Goal: Task Accomplishment & Management: Use online tool/utility

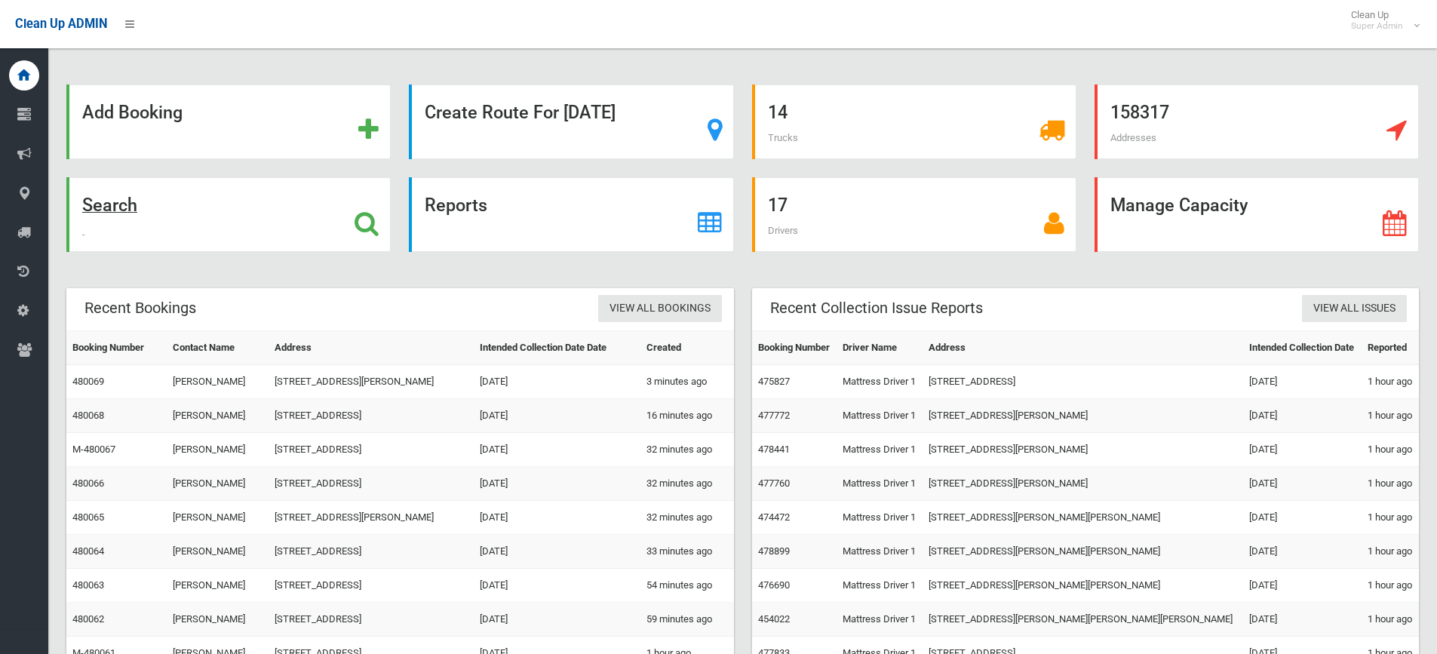
click at [333, 201] on div "Search" at bounding box center [228, 214] width 324 height 75
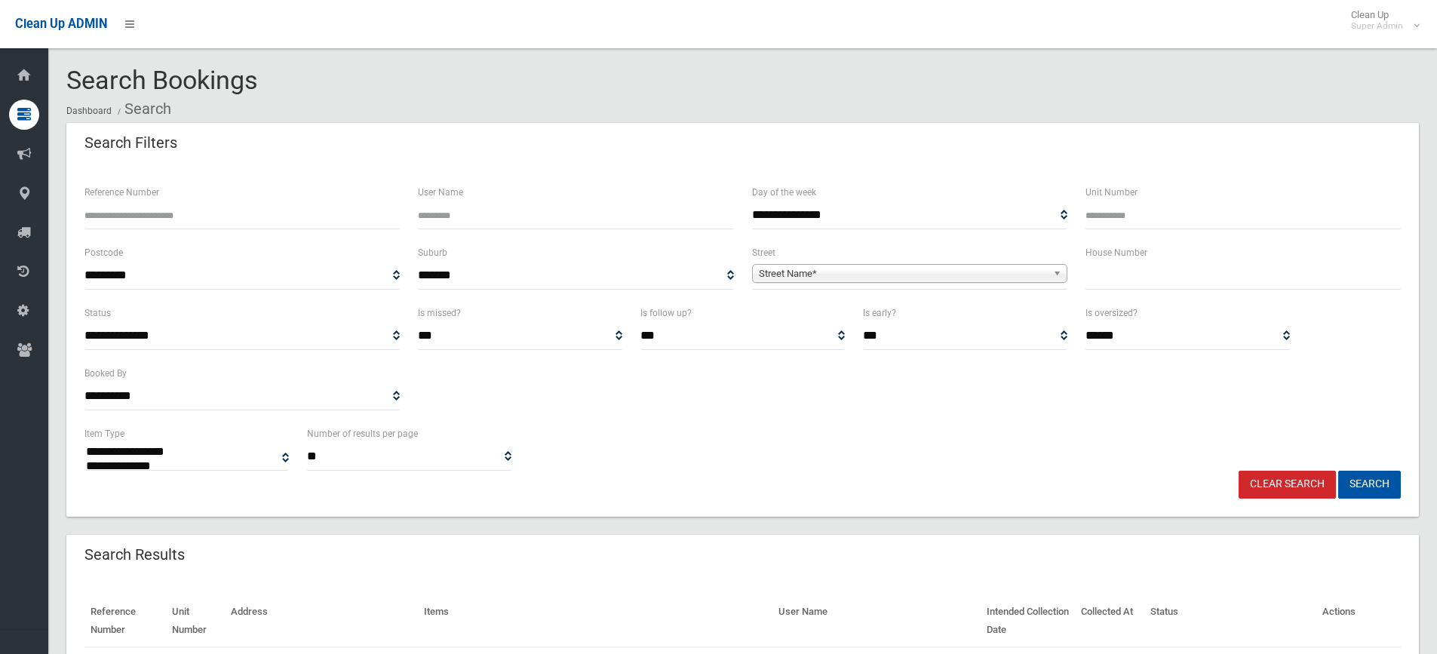
select select
click at [241, 209] on input "Reference Number" at bounding box center [241, 215] width 315 height 28
type input "******"
click at [1338, 471] on button "Search" at bounding box center [1369, 485] width 63 height 28
select select
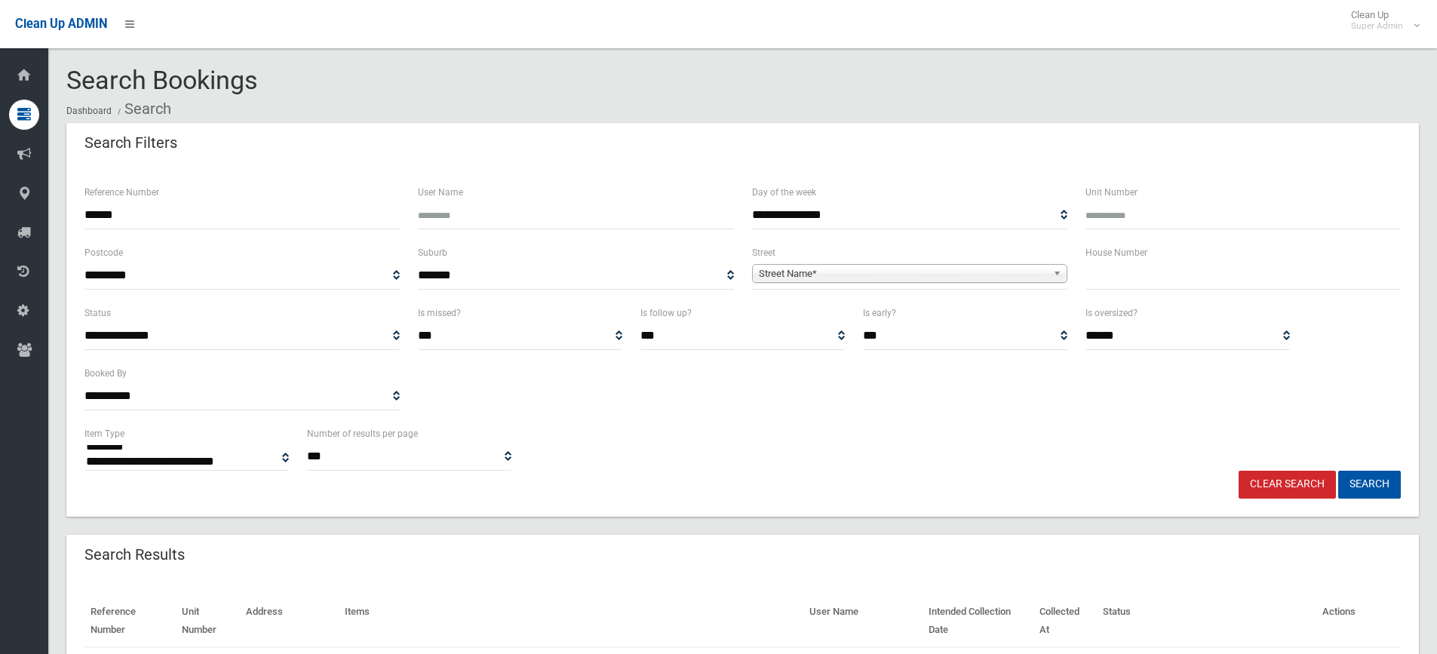
scroll to position [118, 0]
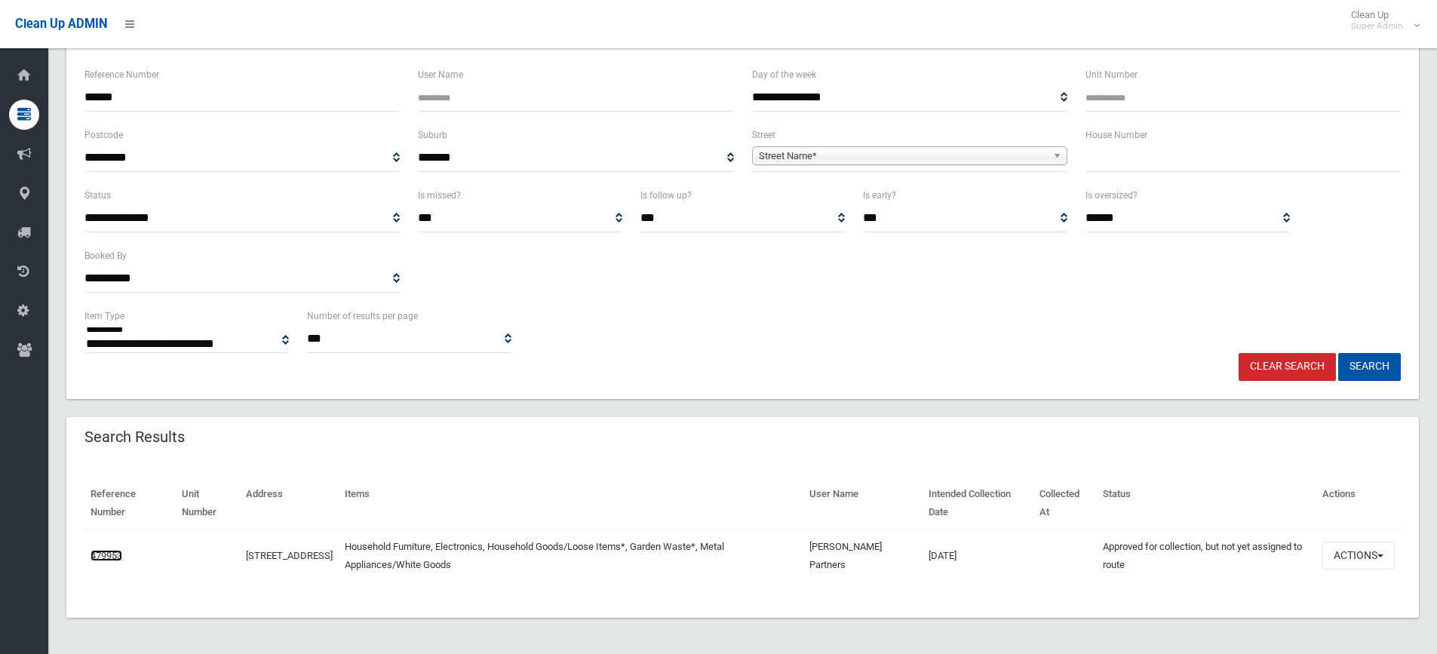
click at [115, 556] on link "479953" at bounding box center [107, 555] width 32 height 11
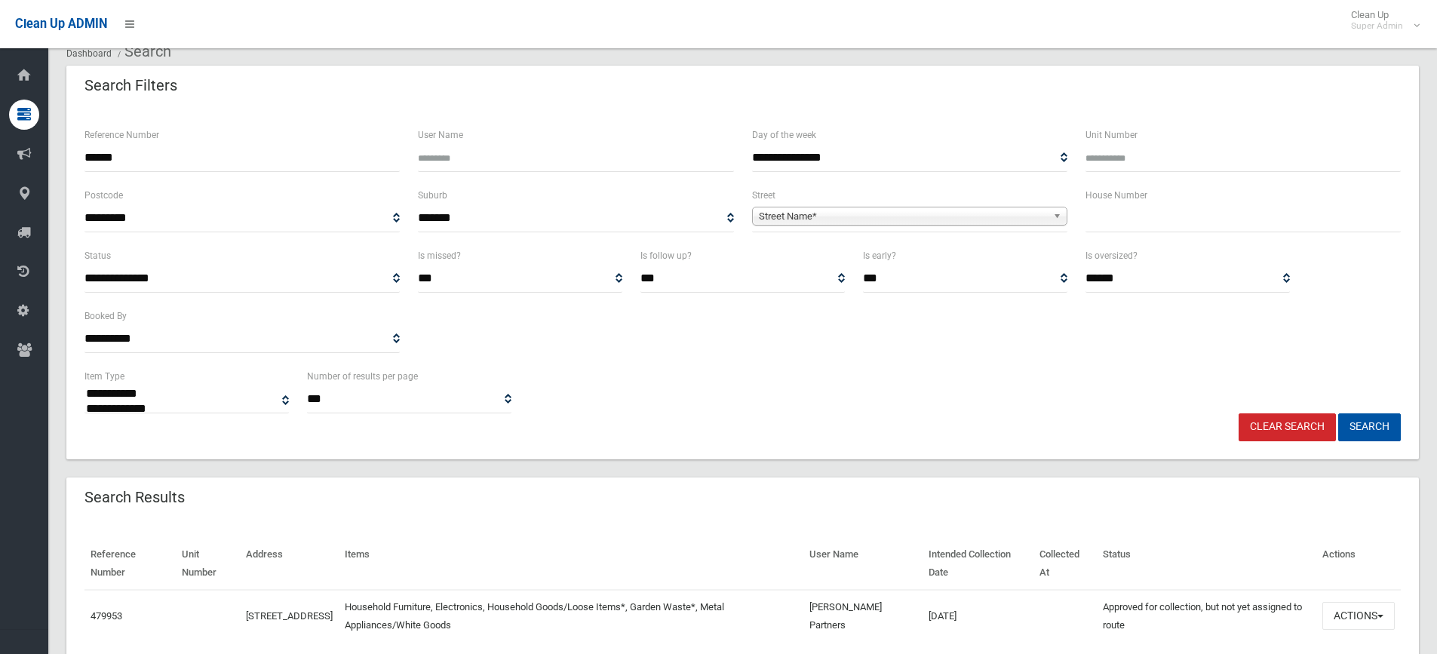
scroll to position [0, 0]
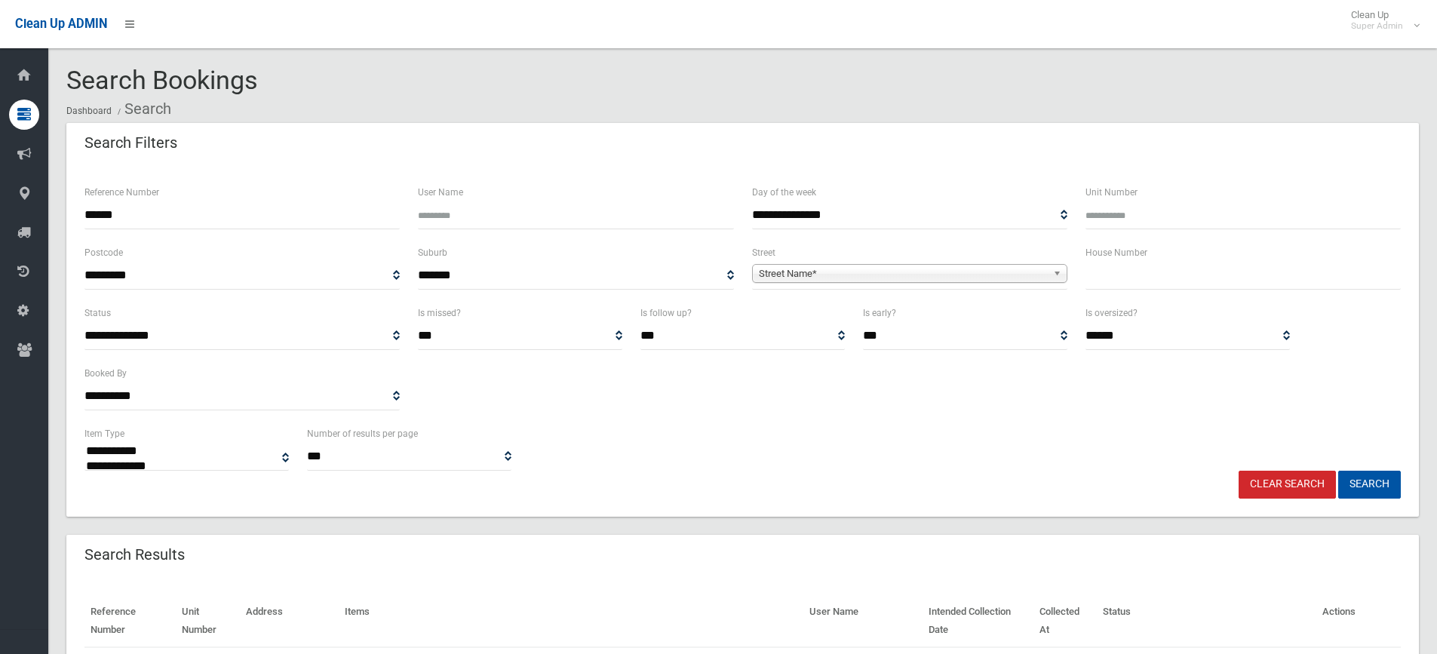
click at [141, 210] on input "******" at bounding box center [241, 215] width 315 height 28
type input "******"
click at [1338, 471] on button "Search" at bounding box center [1369, 485] width 63 height 28
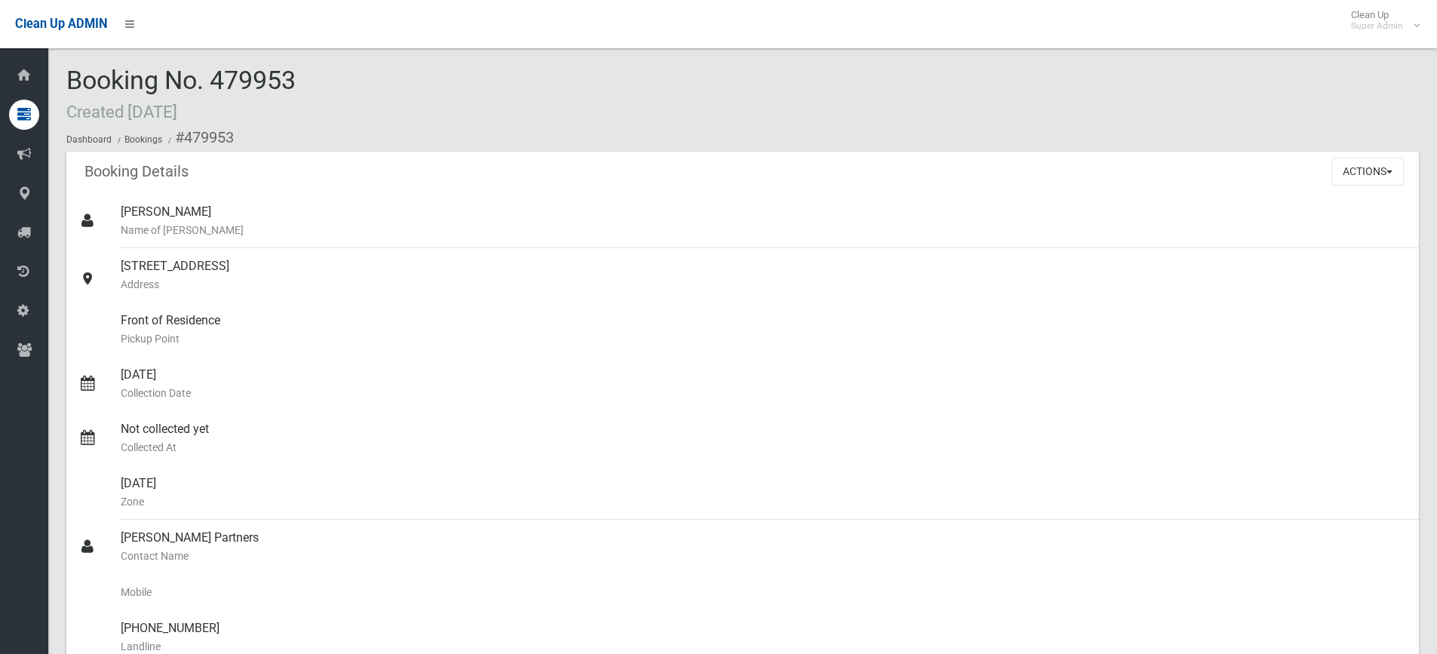
scroll to position [302, 0]
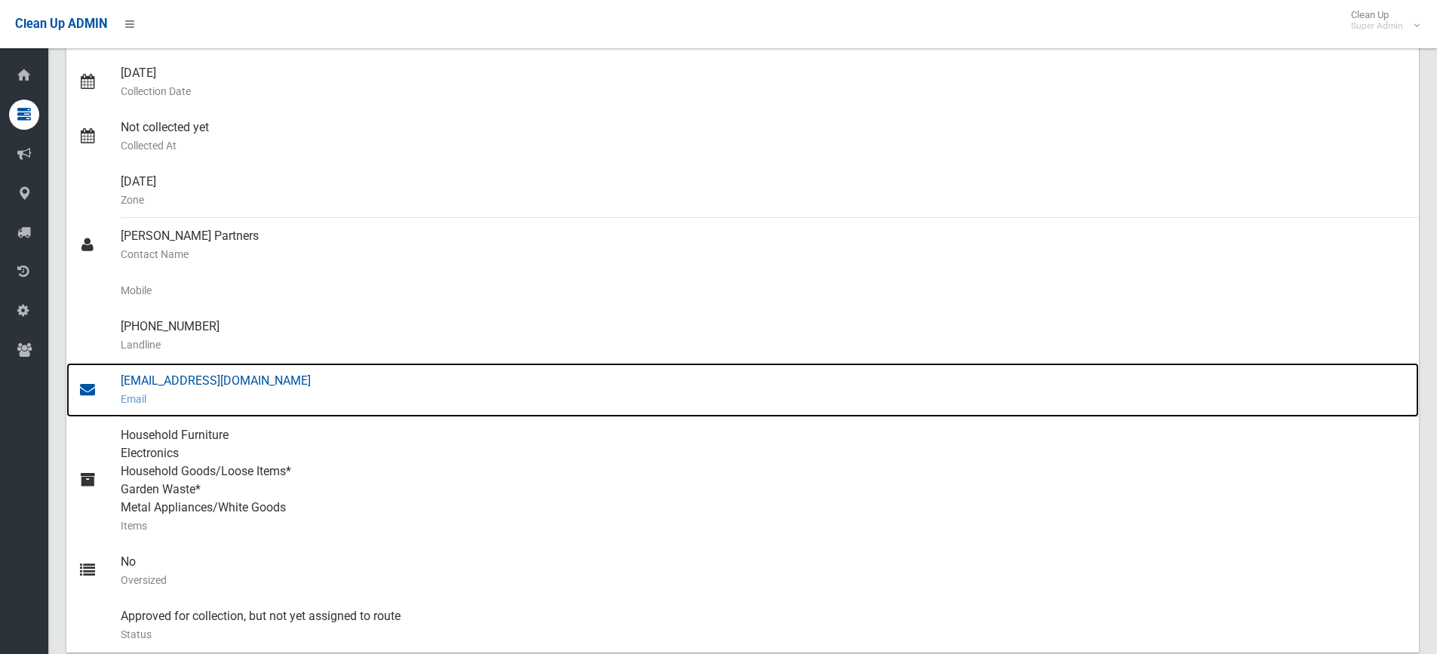
click at [207, 383] on div "janicel@strathfieldpartners.com.au Email" at bounding box center [764, 390] width 1286 height 54
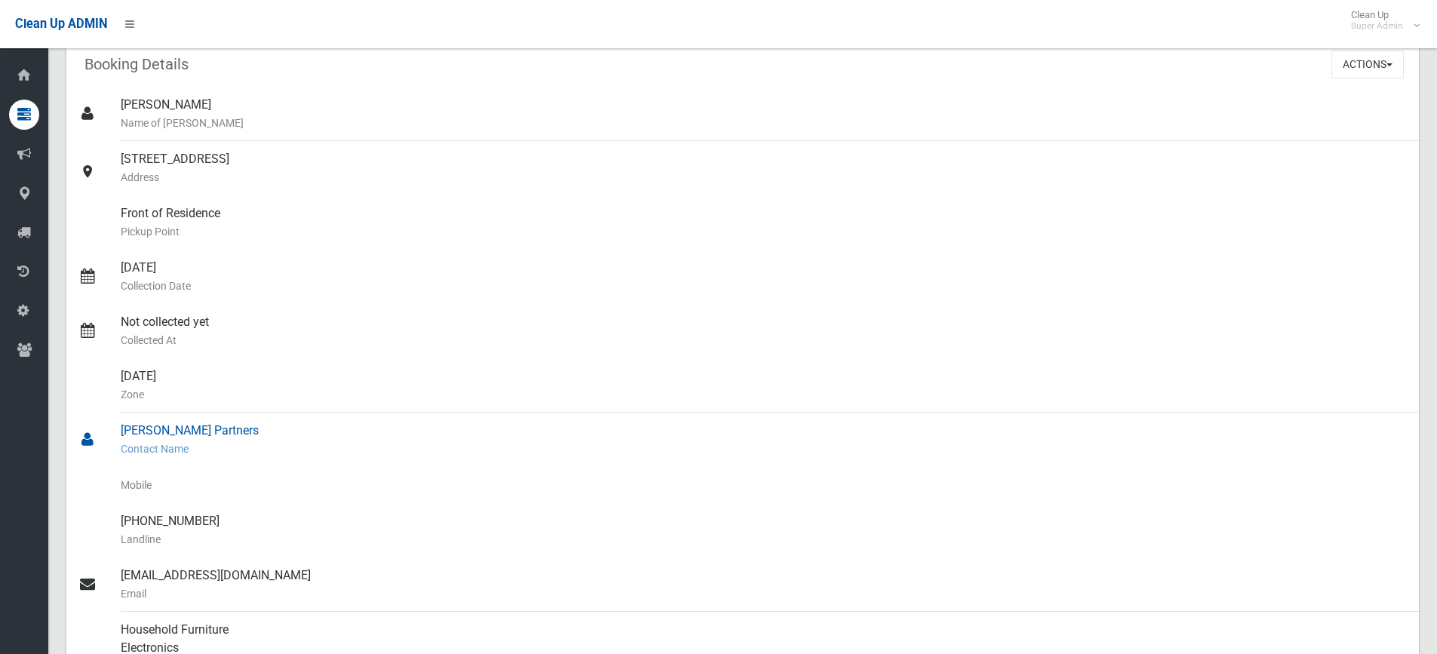
scroll to position [0, 0]
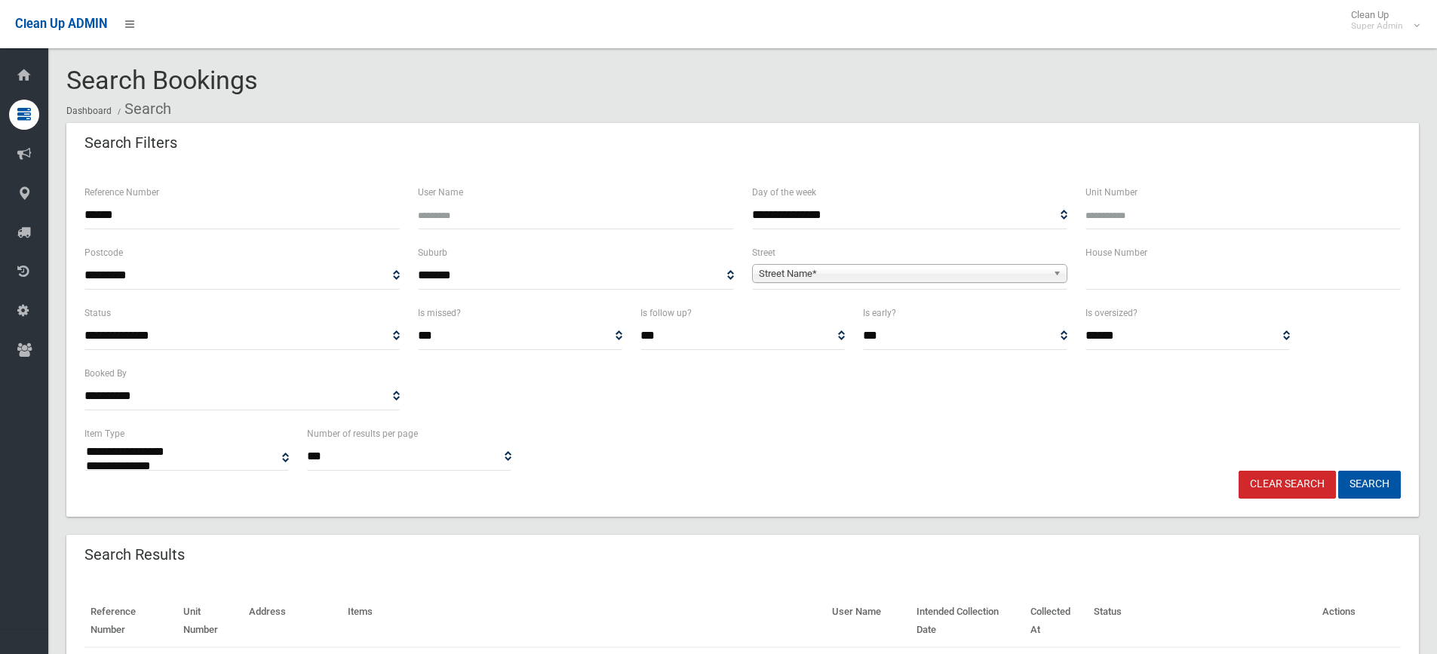
select select
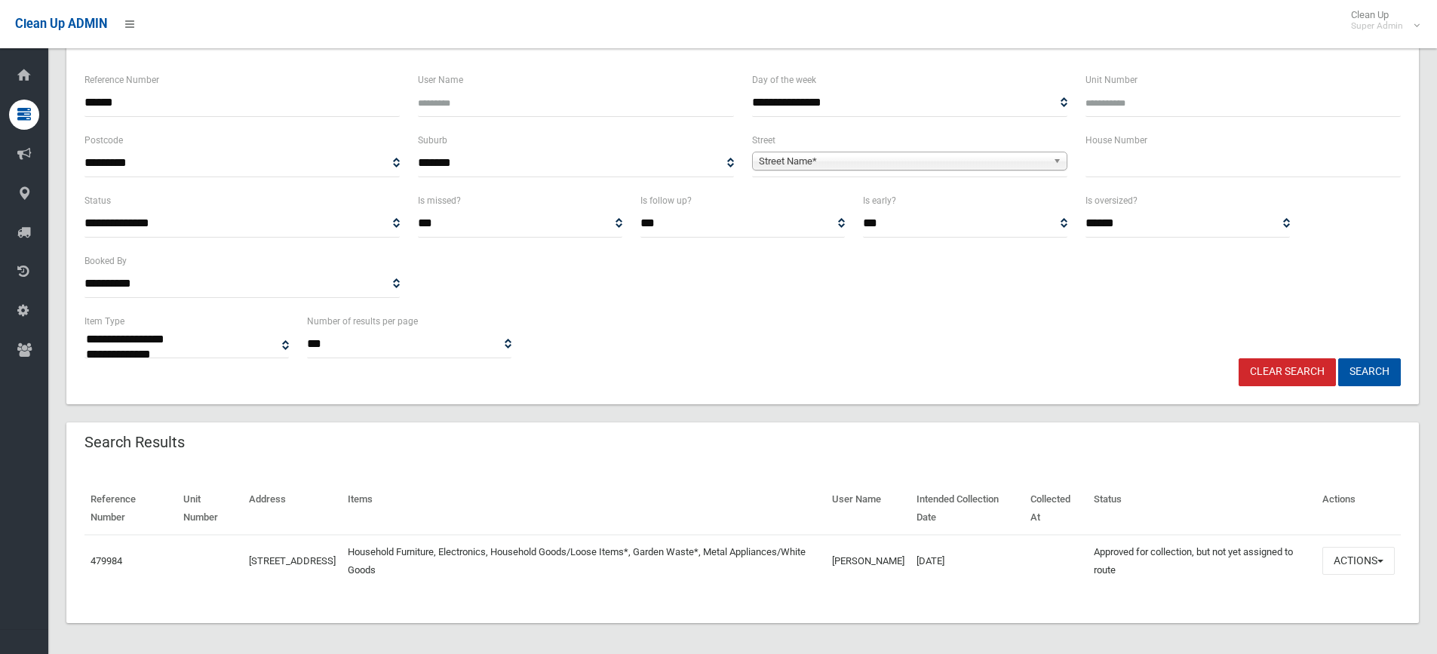
scroll to position [118, 0]
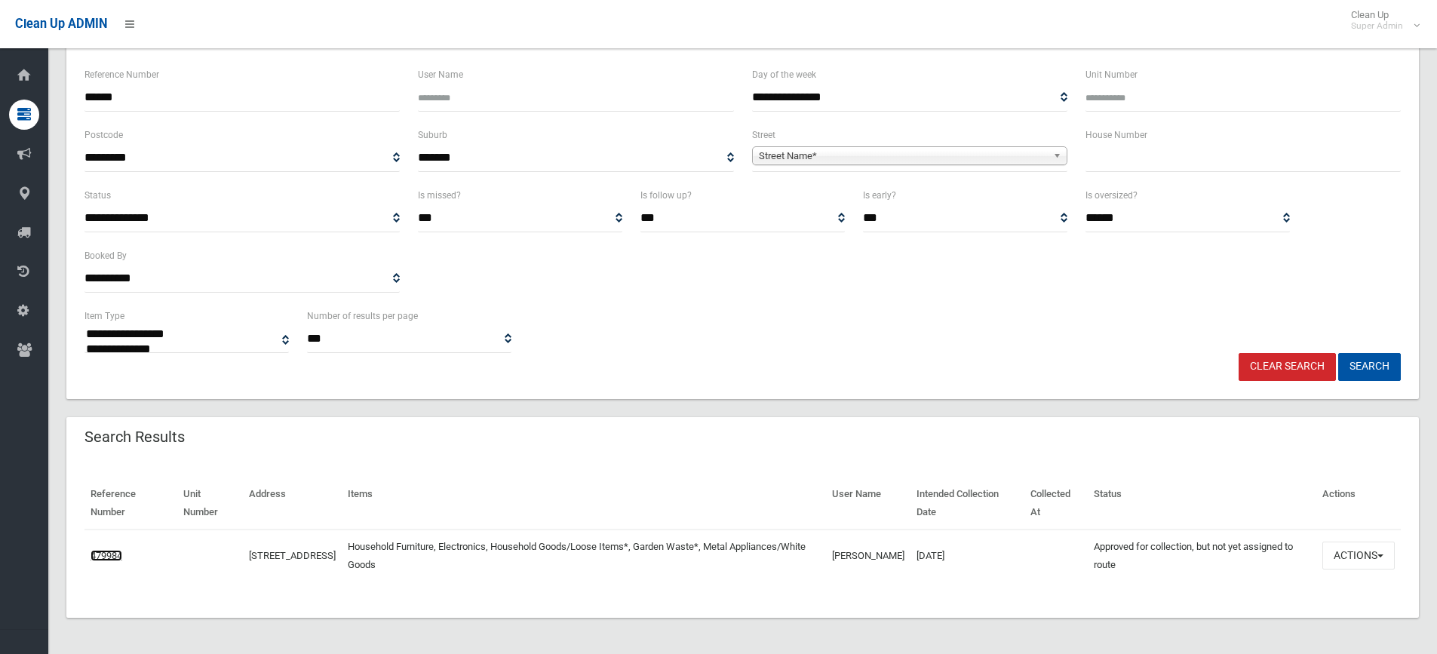
click at [96, 558] on link "479984" at bounding box center [107, 555] width 32 height 11
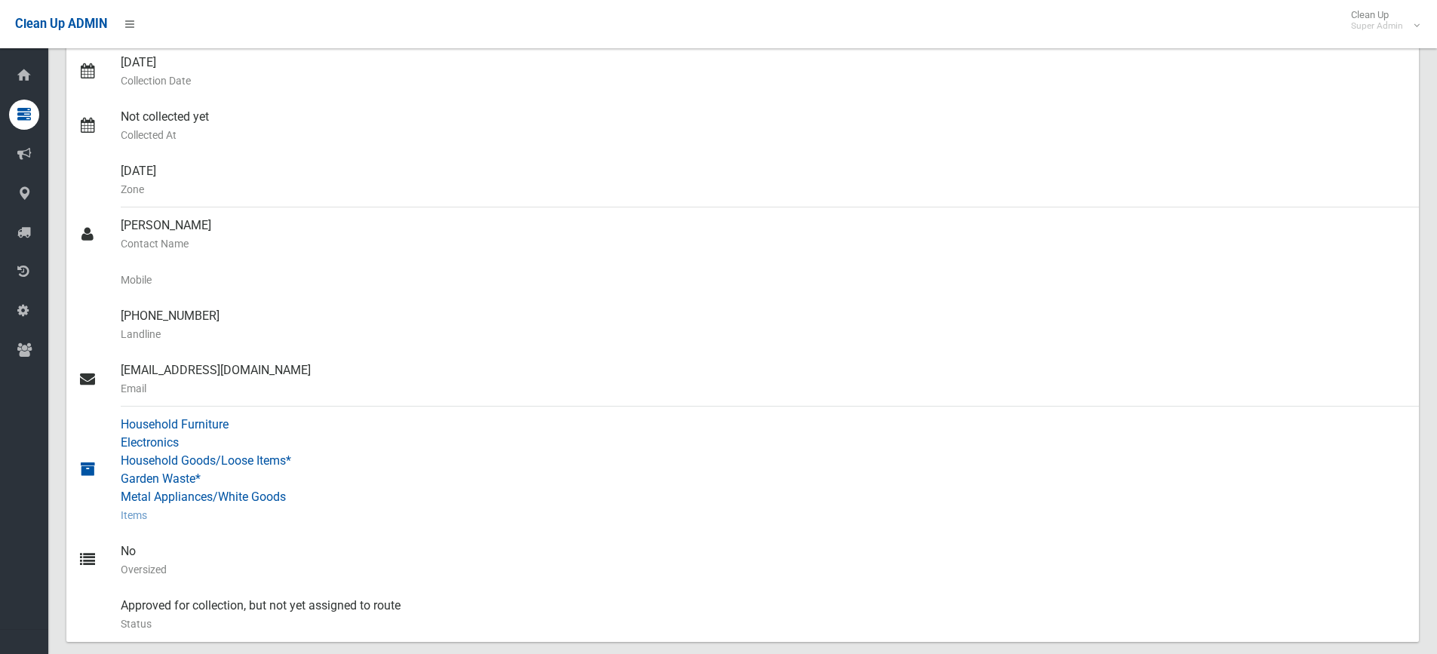
scroll to position [302, 0]
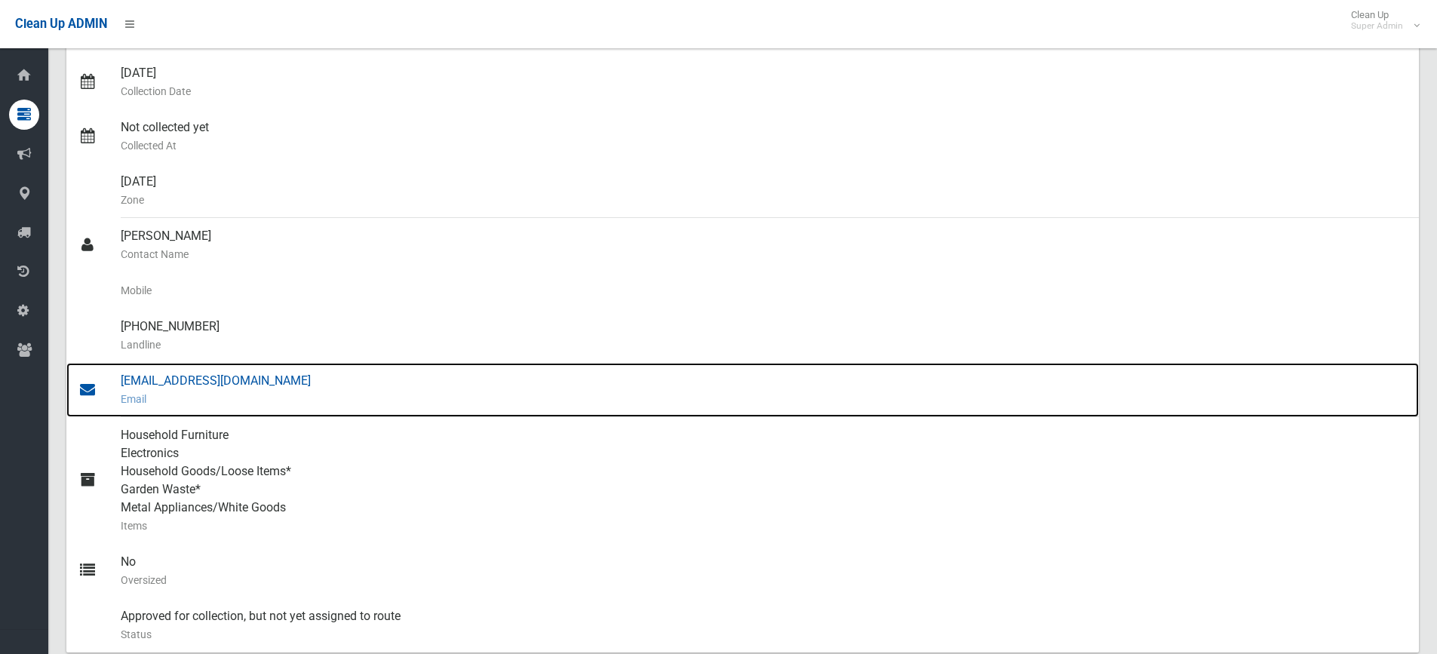
click at [245, 385] on div "janelleb@clisdells.com.au Email" at bounding box center [764, 390] width 1286 height 54
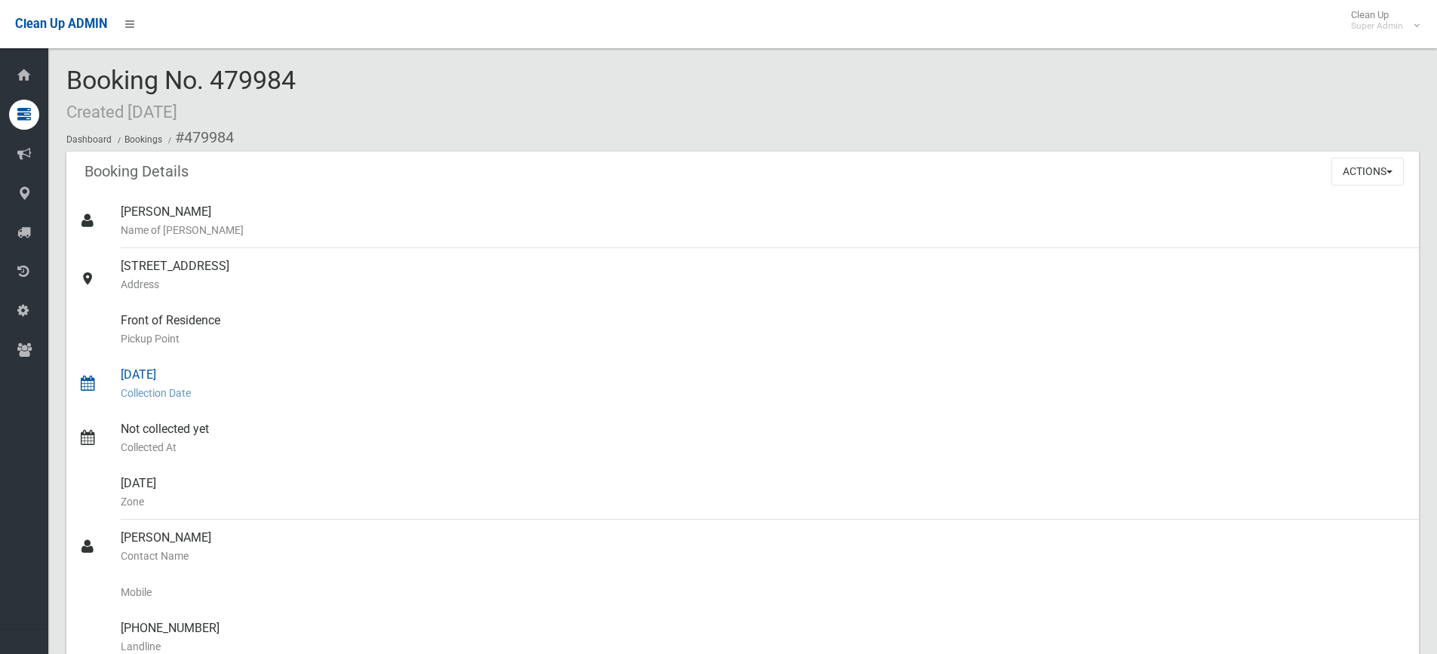
scroll to position [453, 0]
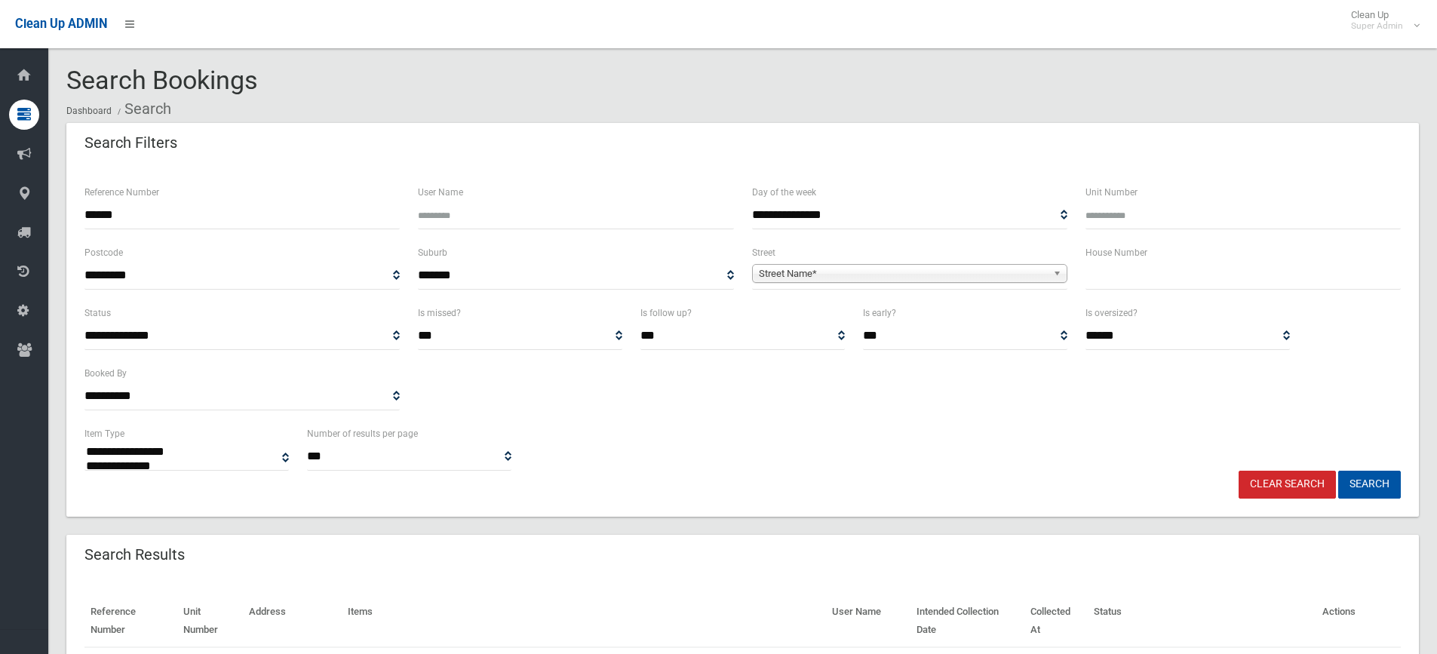
select select
click at [1163, 278] on input "text" at bounding box center [1243, 276] width 315 height 28
type input "*"
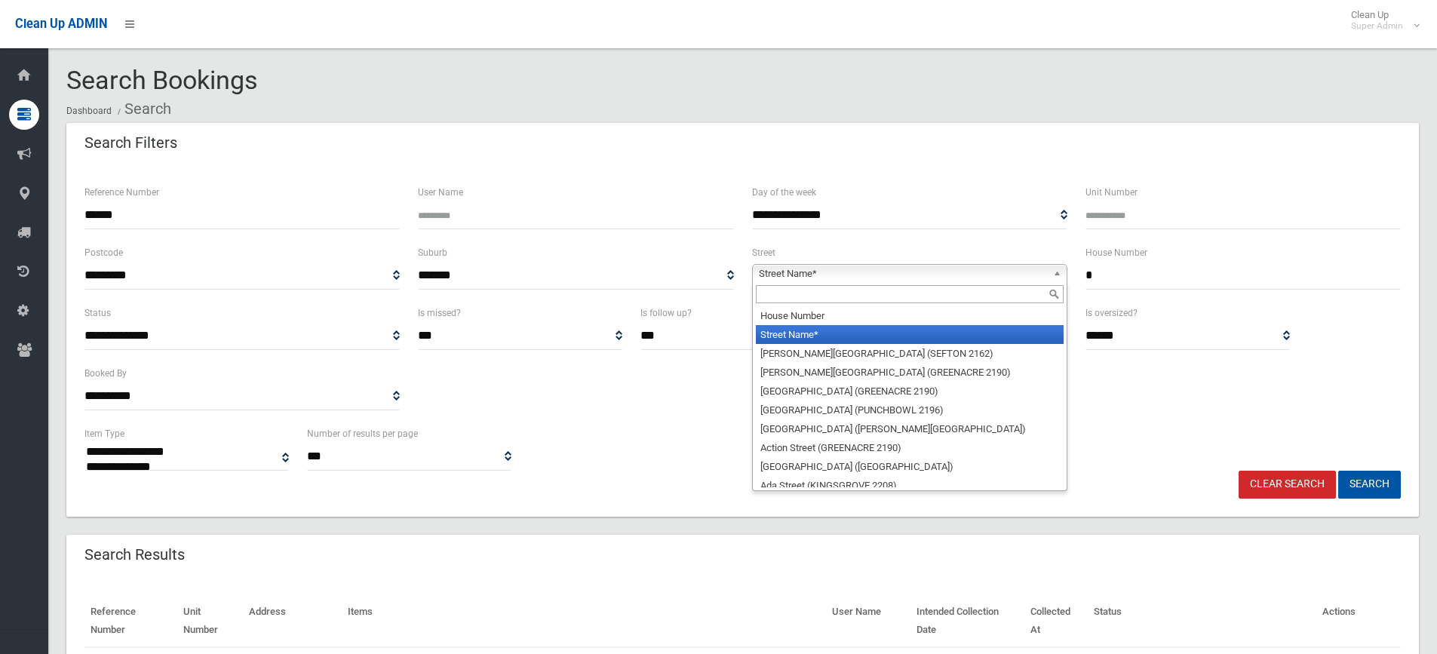
click at [1034, 278] on span "Street Name*" at bounding box center [903, 274] width 288 height 18
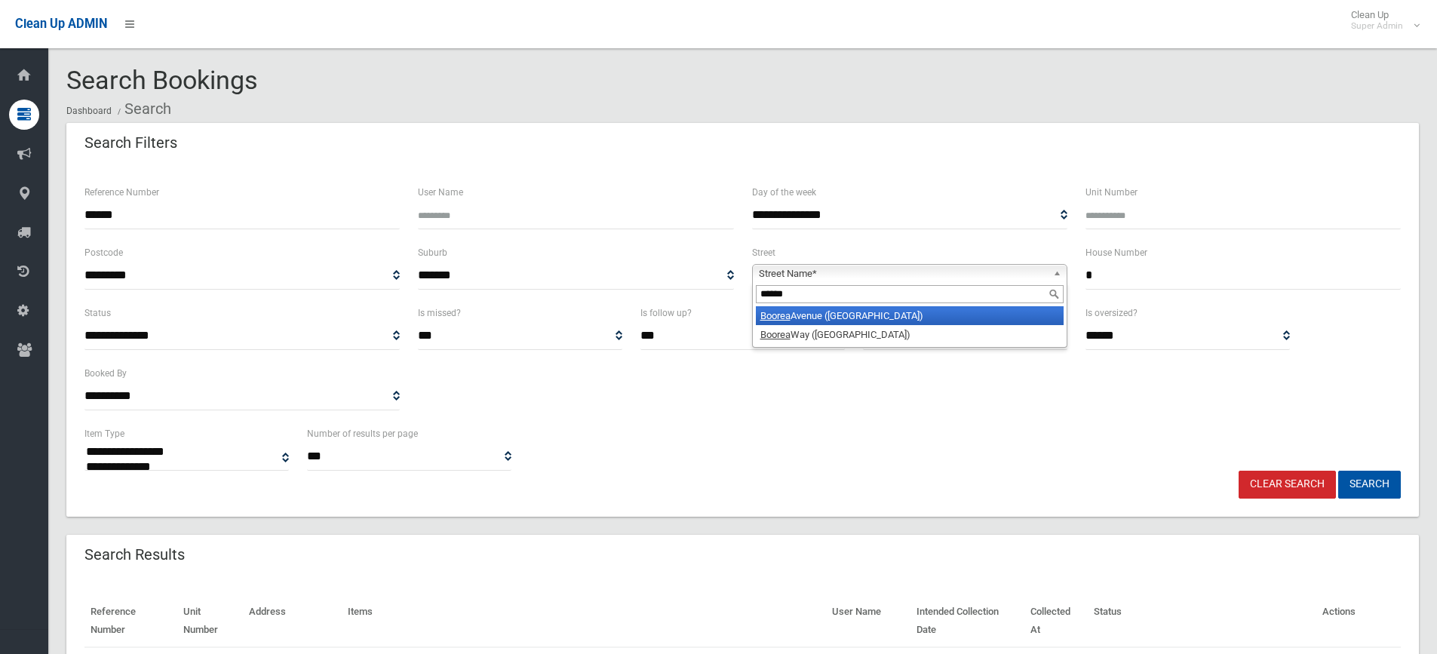
type input "******"
click at [991, 316] on li "Boorea Avenue (LAKEMBA 2195)" at bounding box center [910, 315] width 308 height 19
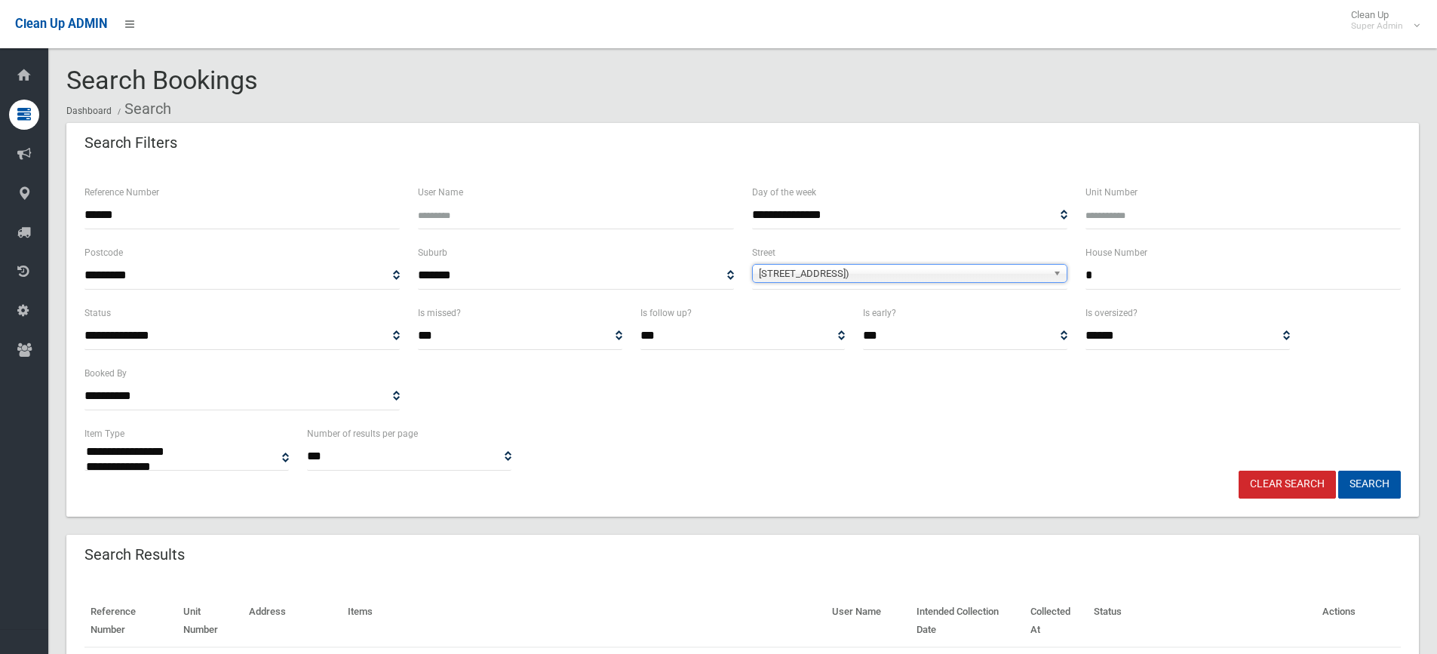
drag, startPoint x: 123, startPoint y: 220, endPoint x: 57, endPoint y: 210, distance: 66.3
click at [57, 210] on section "**********" at bounding box center [742, 418] width 1389 height 705
click at [1338, 471] on button "Search" at bounding box center [1369, 485] width 63 height 28
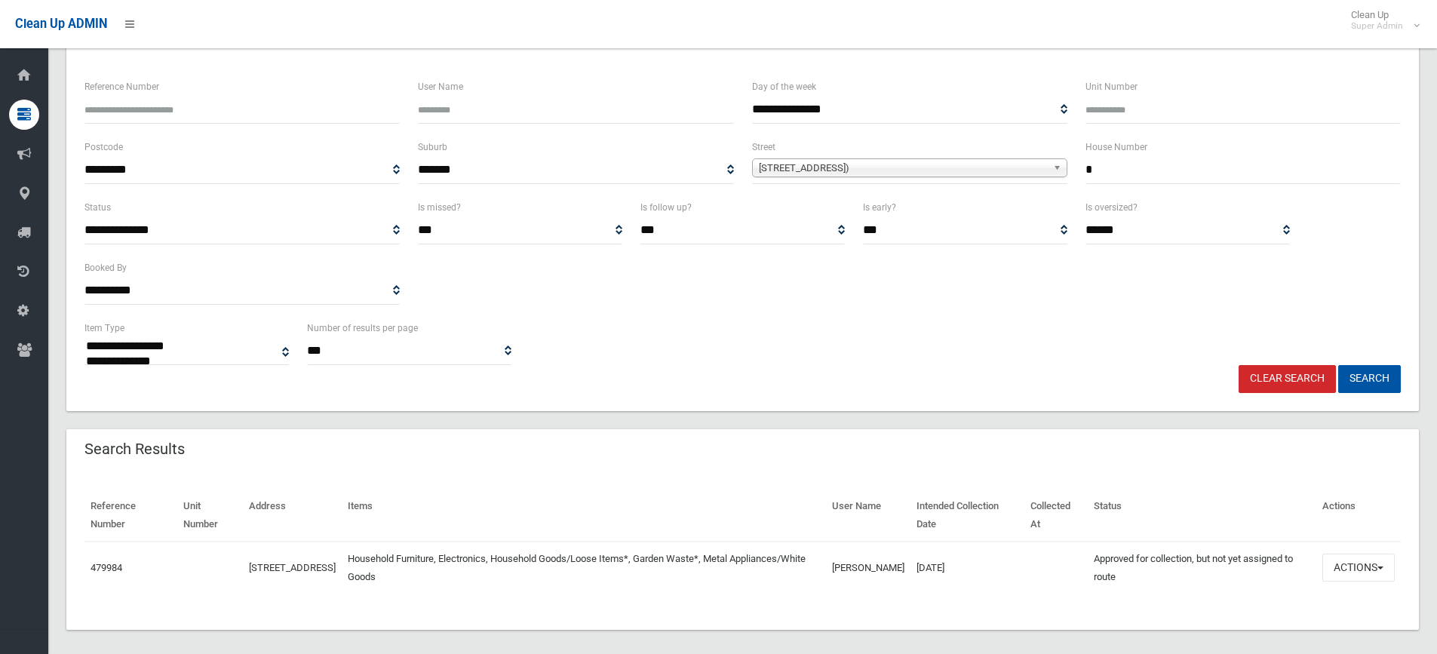
scroll to position [118, 0]
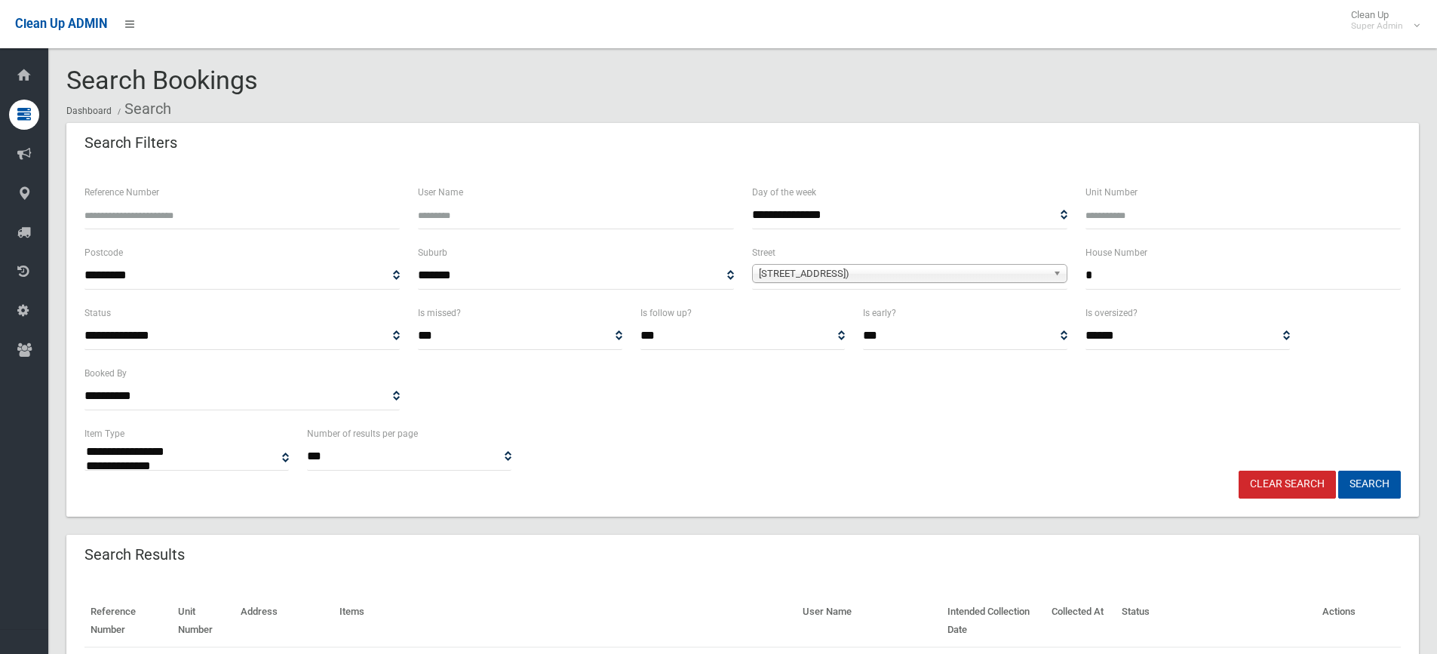
select select
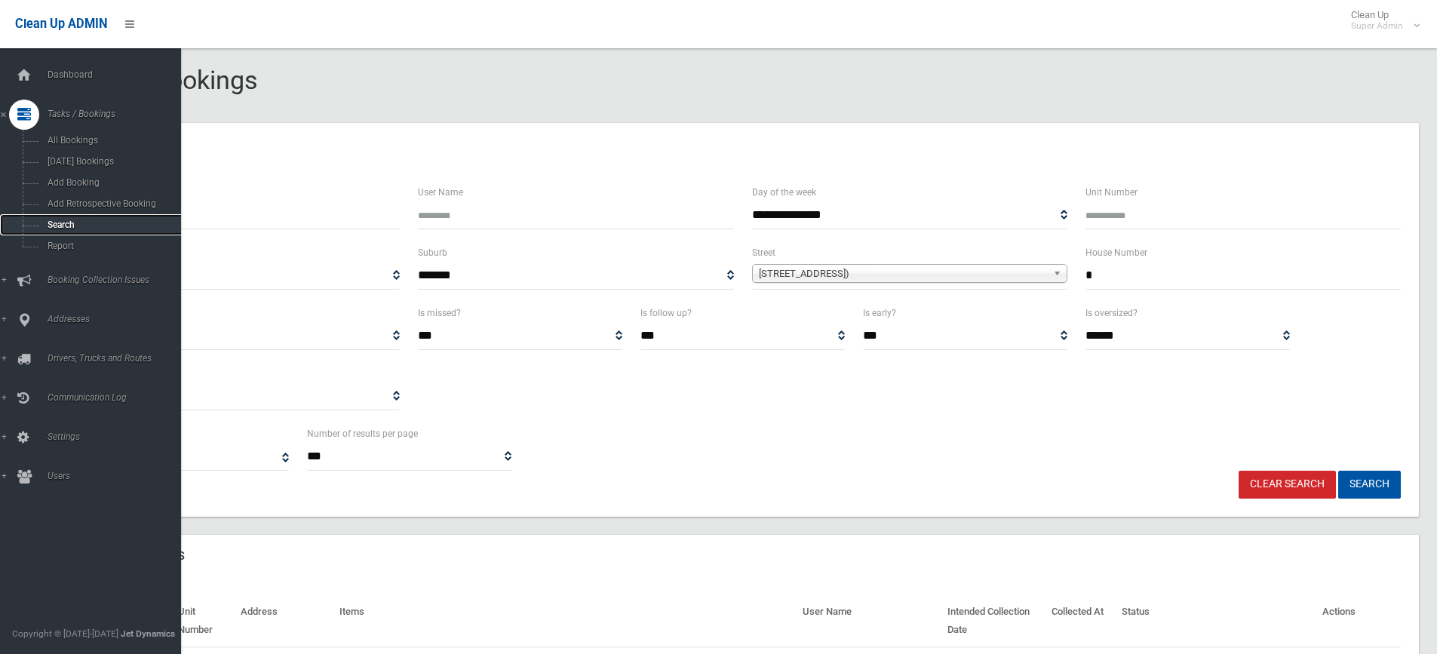
click at [79, 220] on span "Search" at bounding box center [111, 225] width 137 height 11
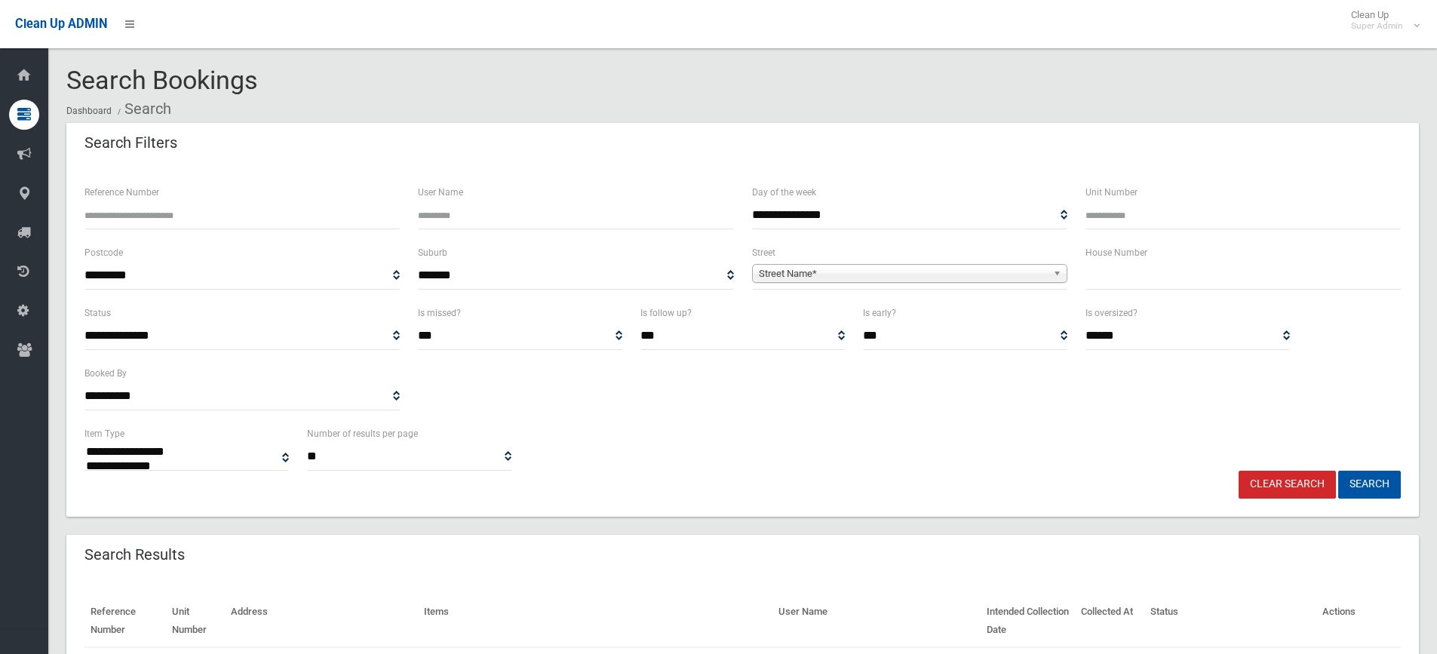
select select
click at [217, 220] on input "Reference Number" at bounding box center [241, 215] width 315 height 28
type input "******"
click at [1338, 471] on button "Search" at bounding box center [1369, 485] width 63 height 28
select select
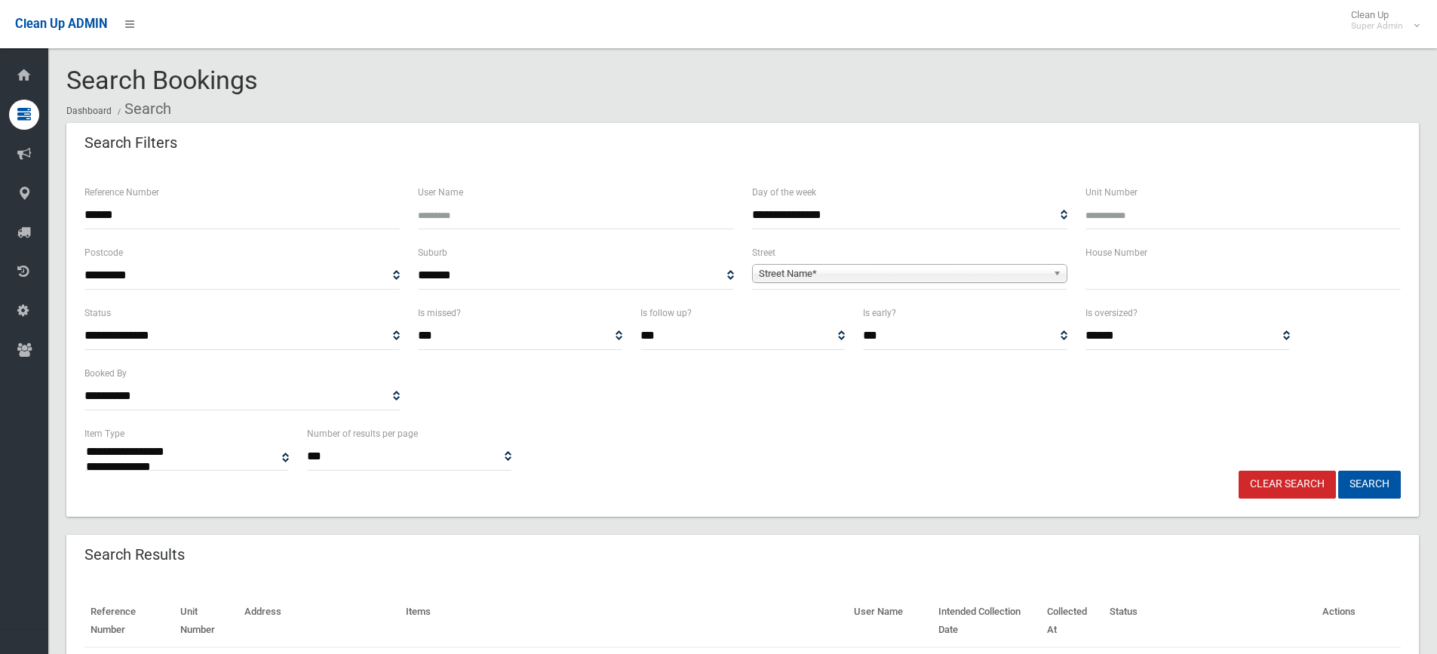
scroll to position [118, 0]
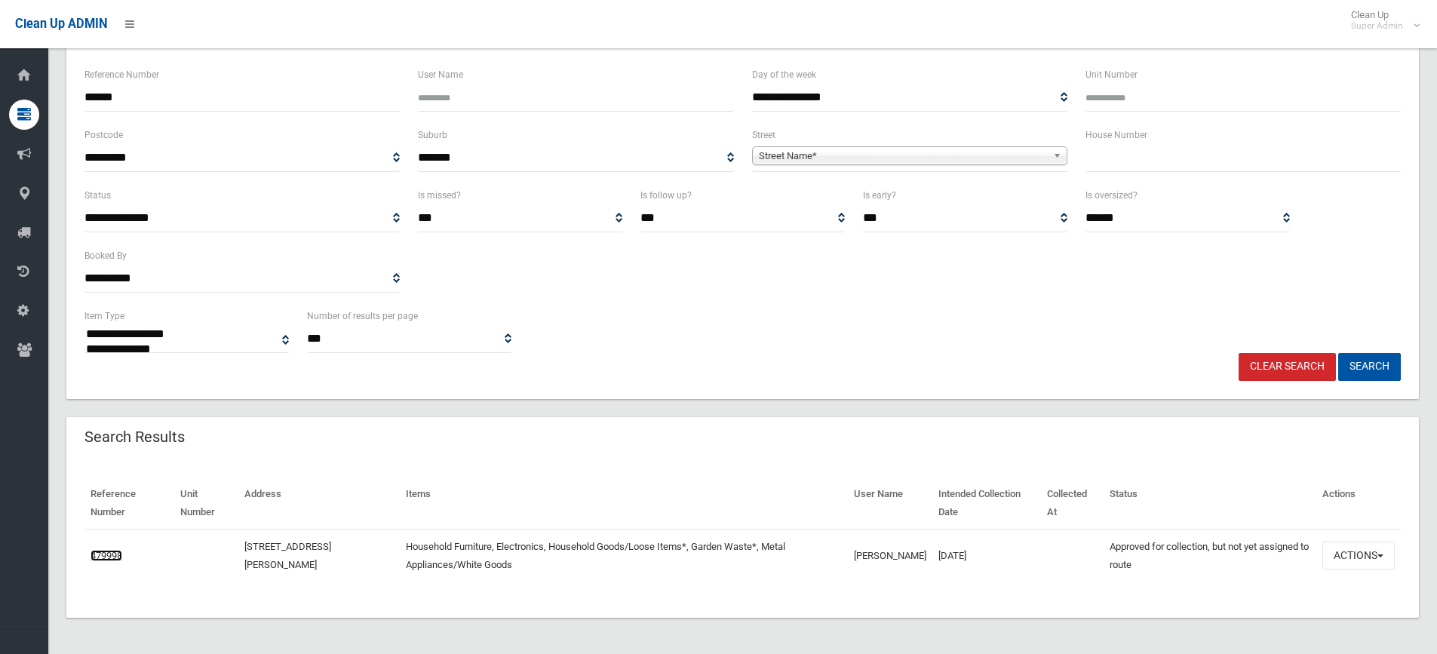
click at [94, 559] on link "479998" at bounding box center [107, 555] width 32 height 11
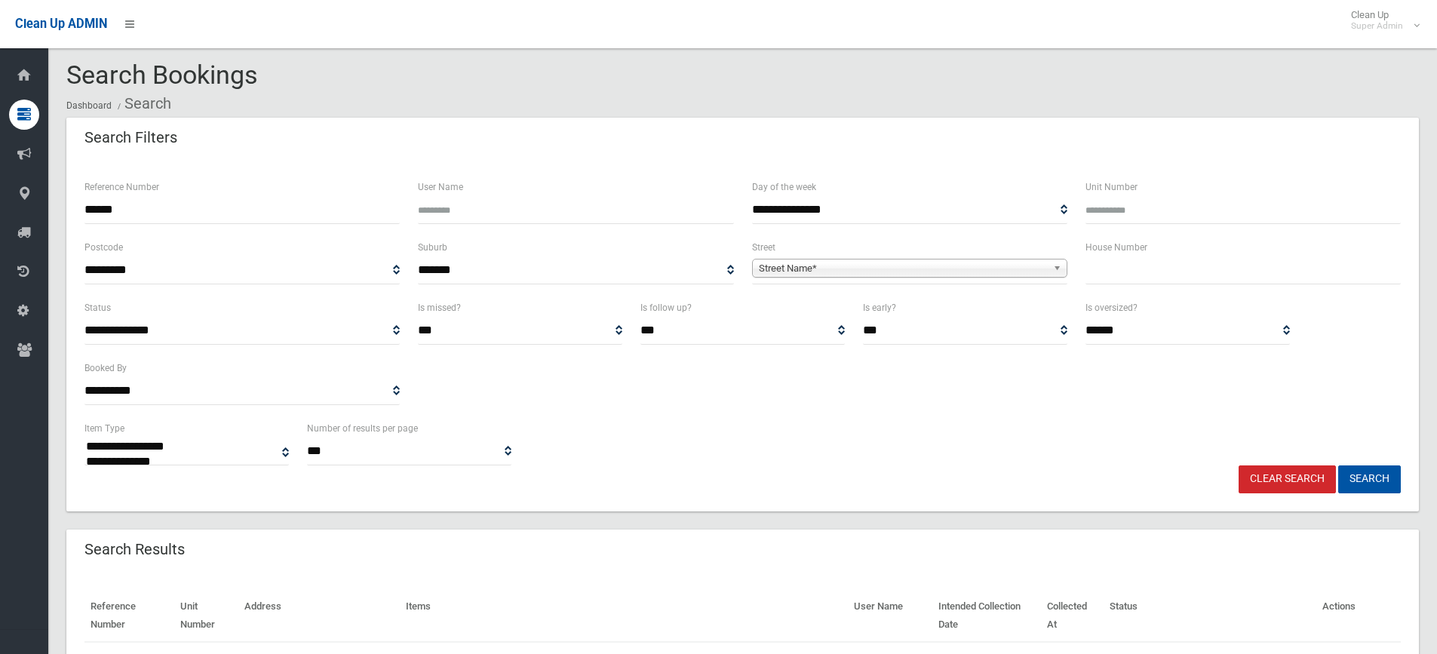
scroll to position [0, 0]
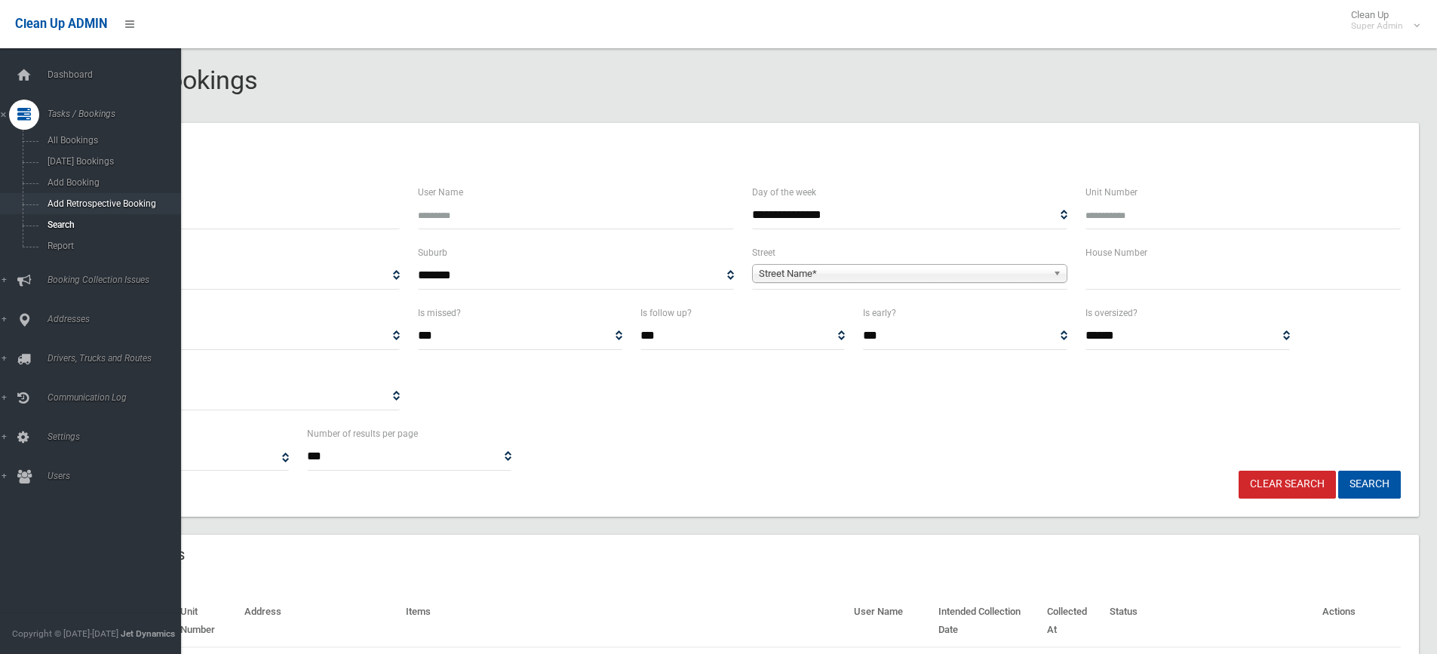
click at [0, 203] on div "**********" at bounding box center [718, 395] width 1437 height 754
type input "******"
click at [1338, 471] on button "Search" at bounding box center [1369, 485] width 63 height 28
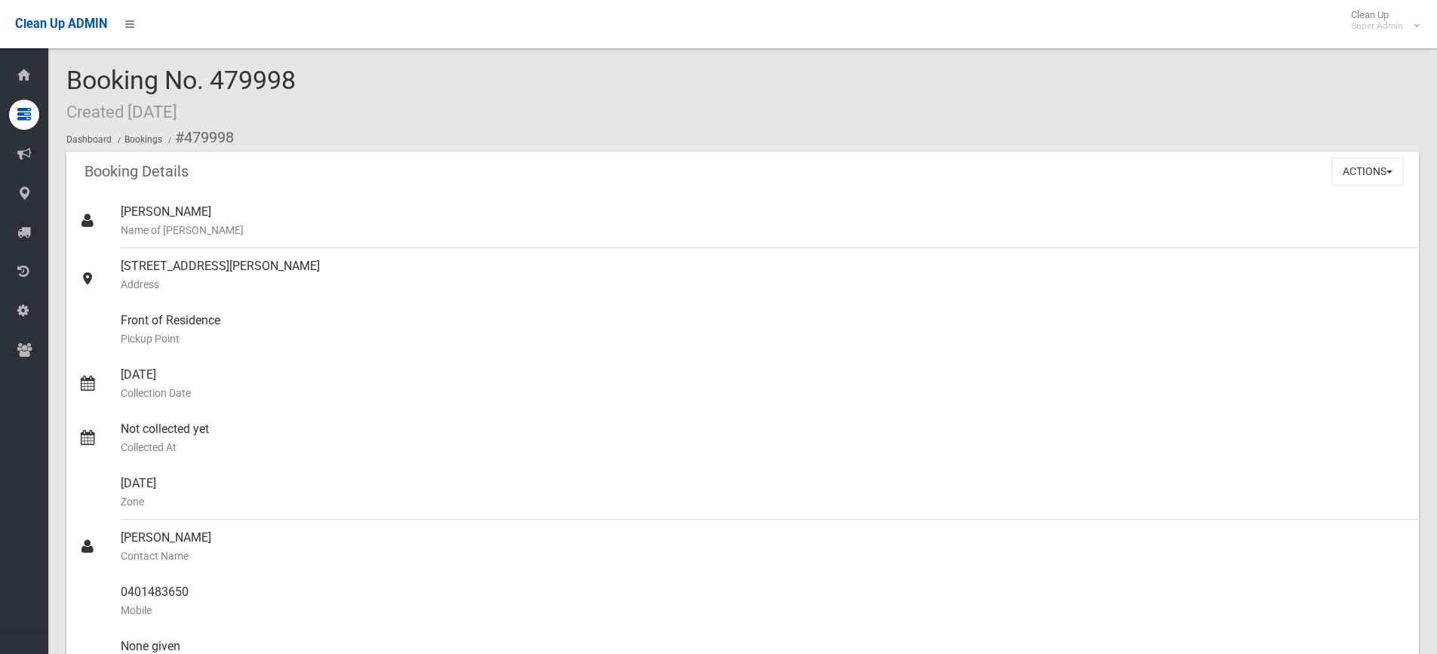
scroll to position [377, 0]
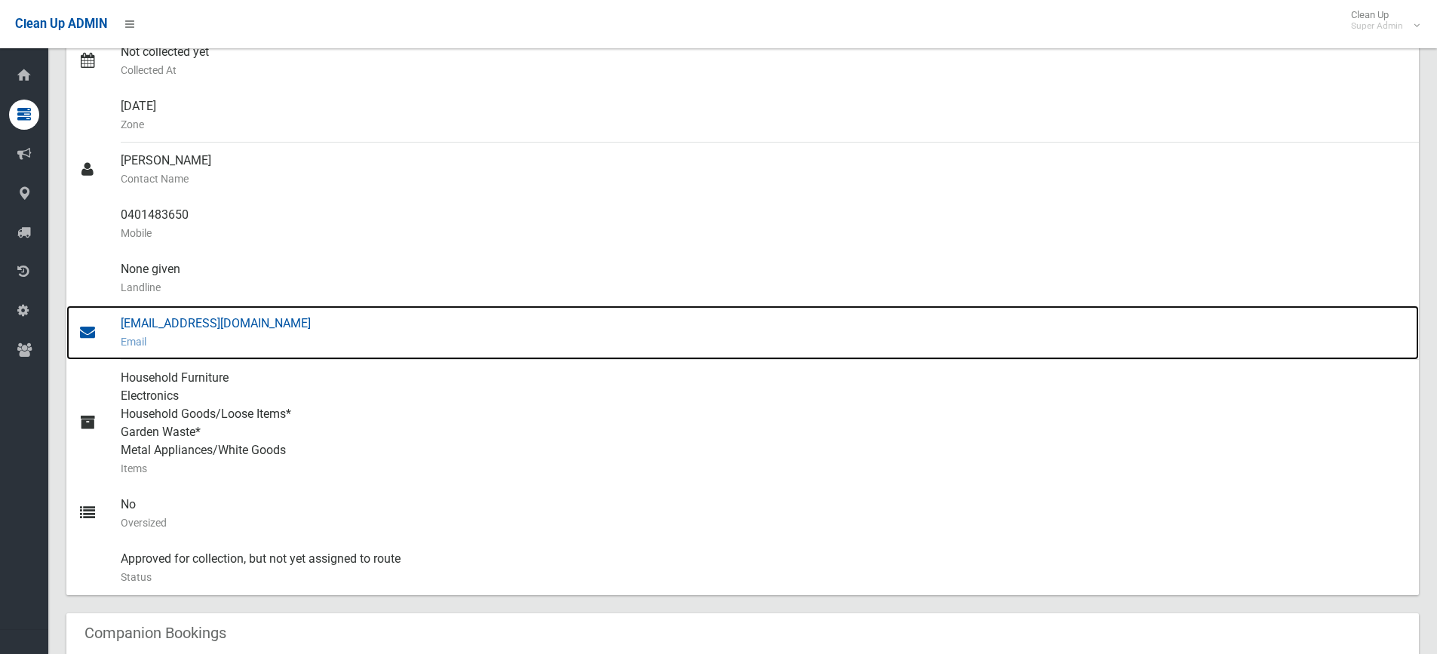
click at [198, 326] on div "faryadih25@gmail.com Email" at bounding box center [764, 333] width 1286 height 54
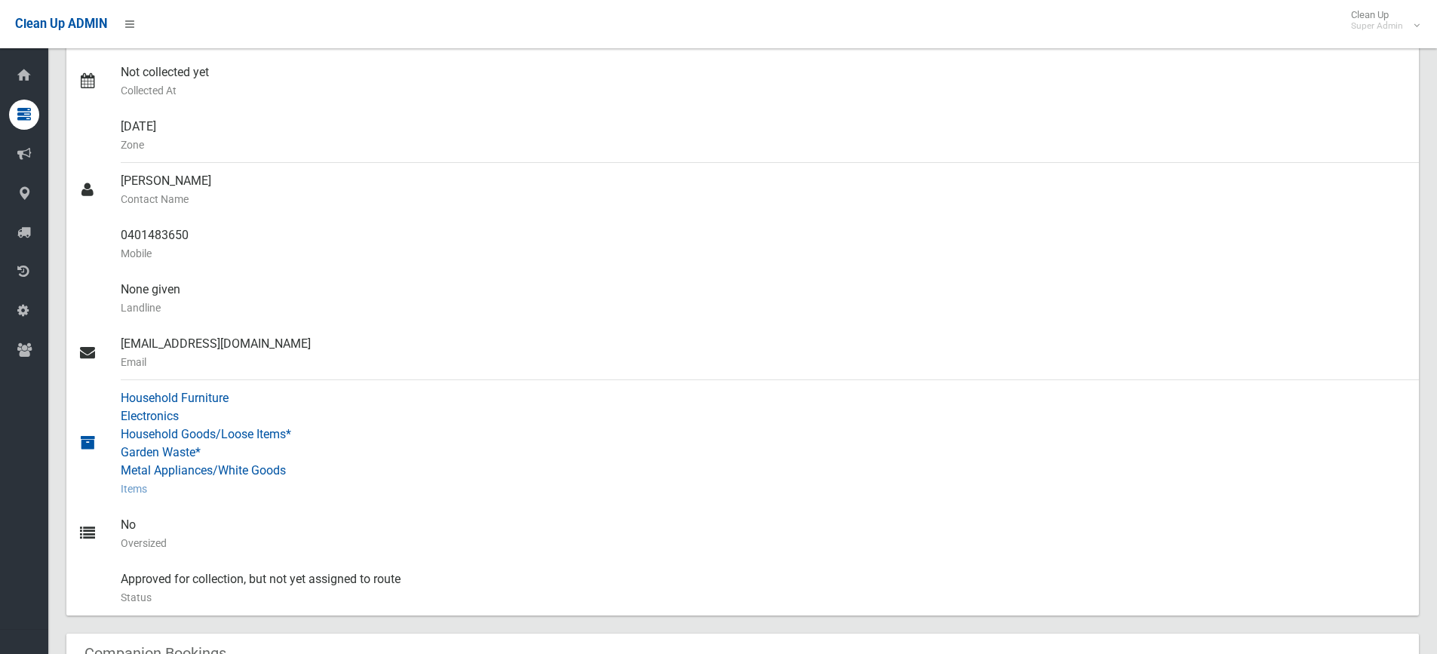
scroll to position [0, 0]
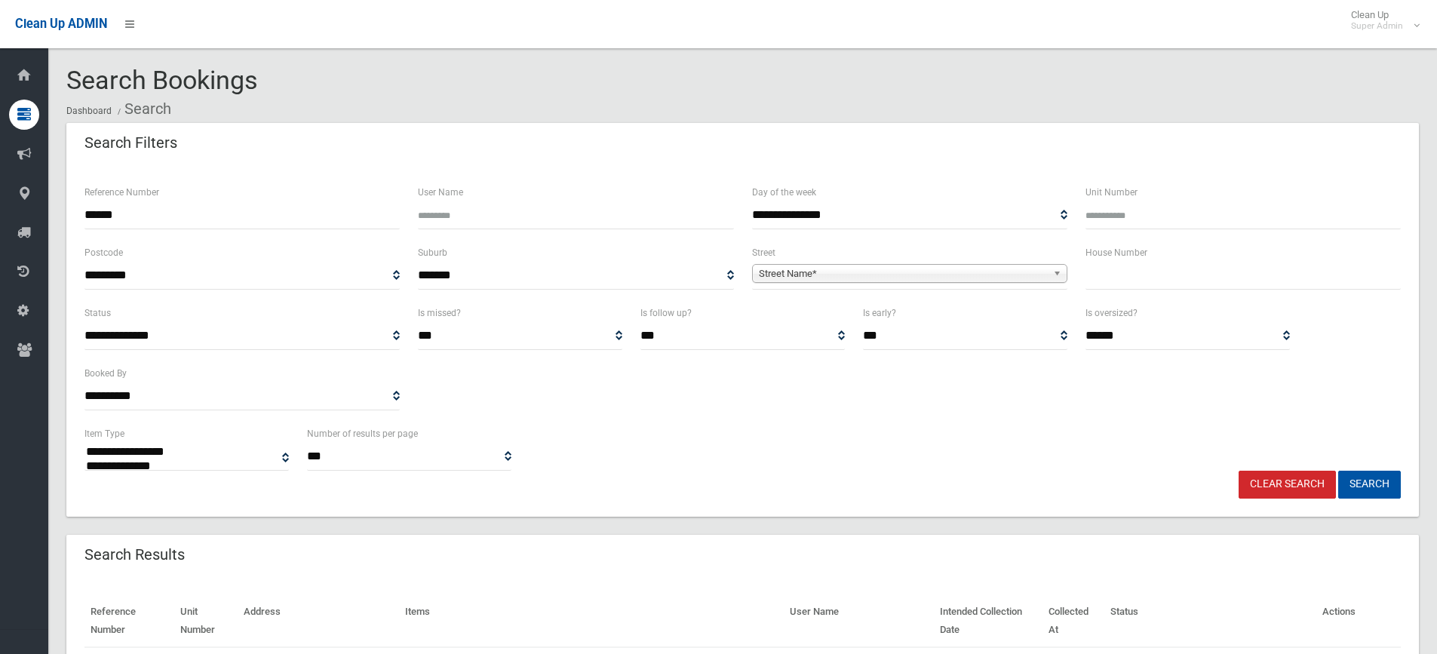
select select
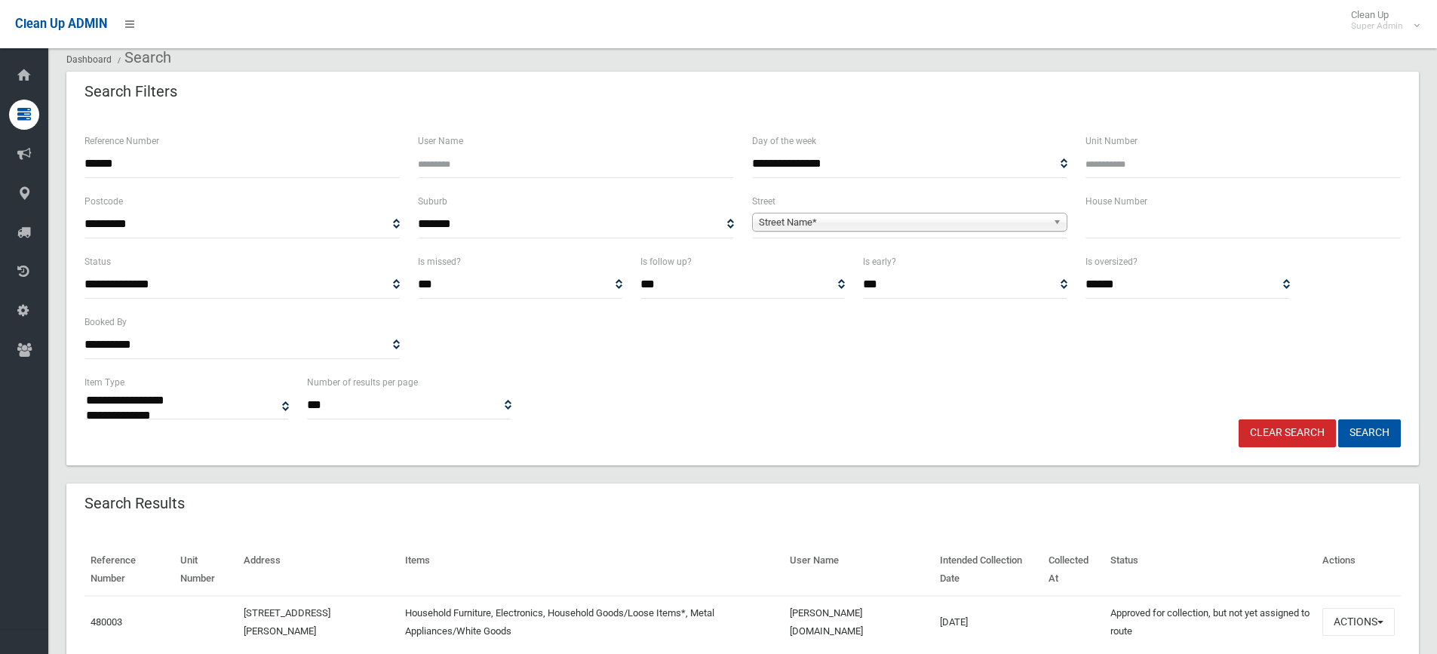
scroll to position [118, 0]
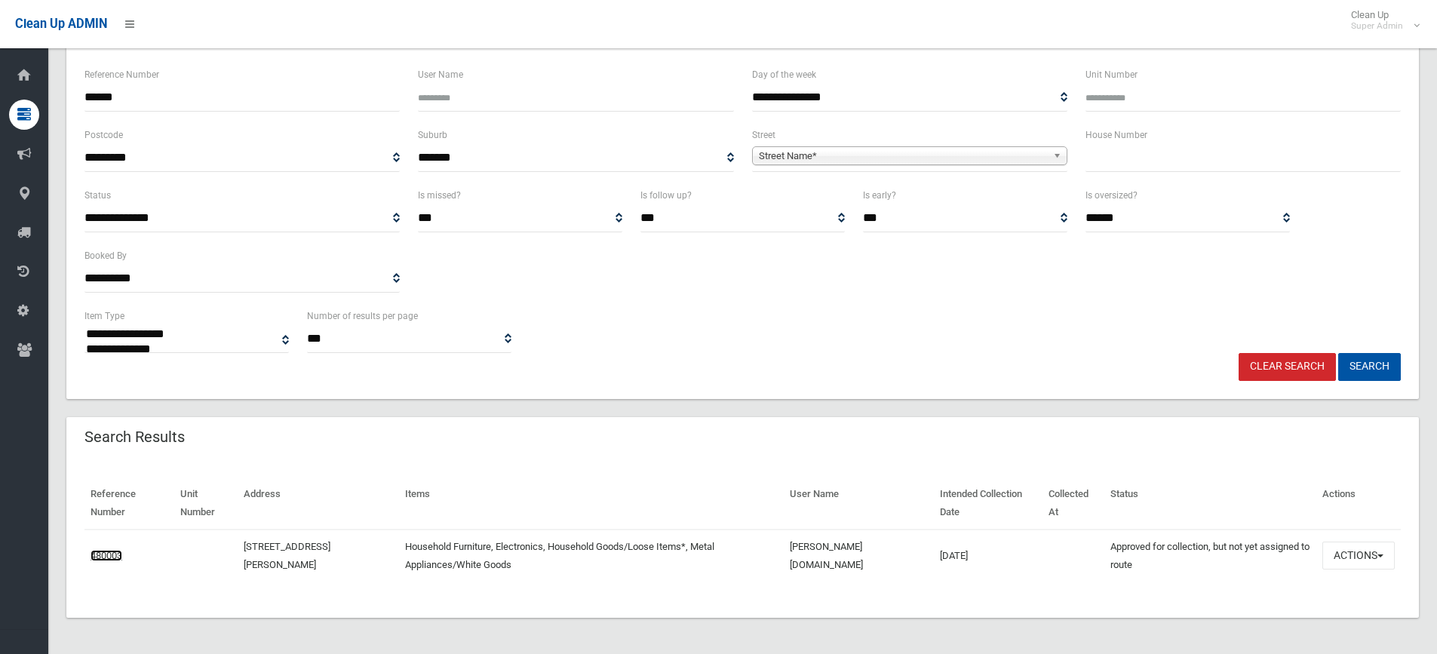
click at [103, 552] on link "480003" at bounding box center [107, 555] width 32 height 11
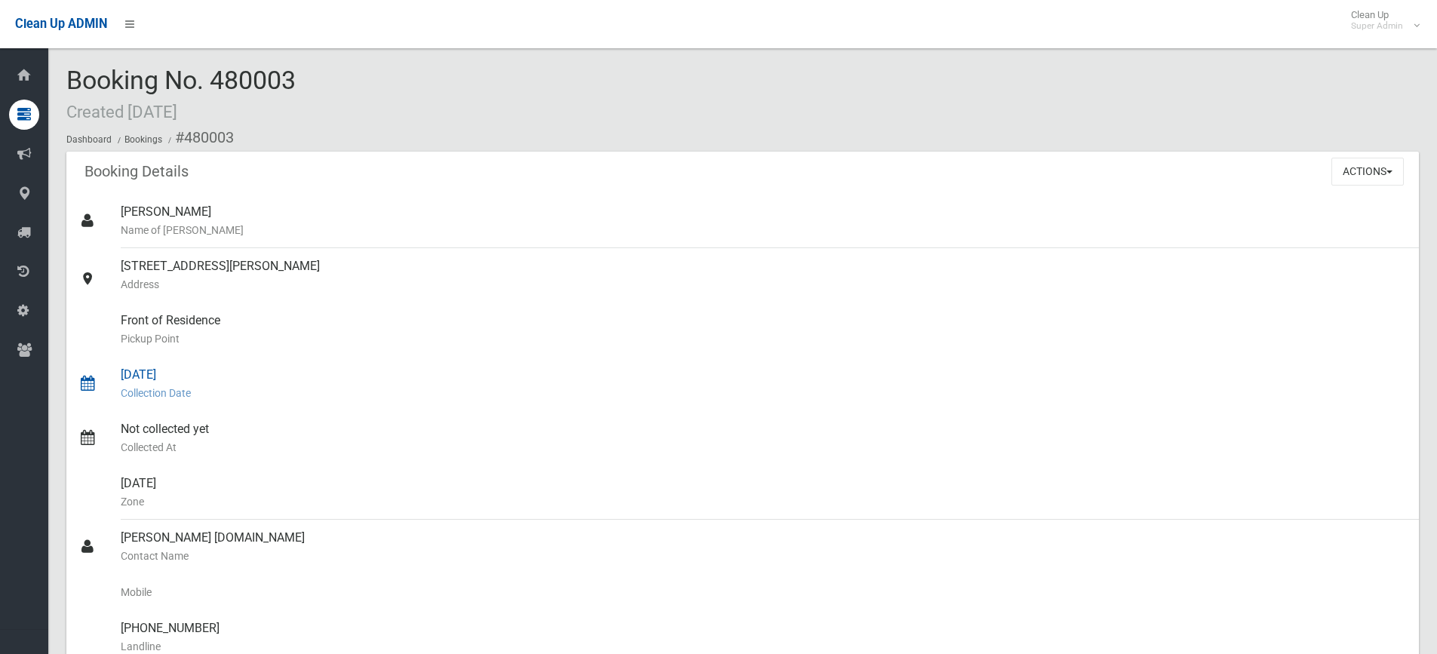
scroll to position [377, 0]
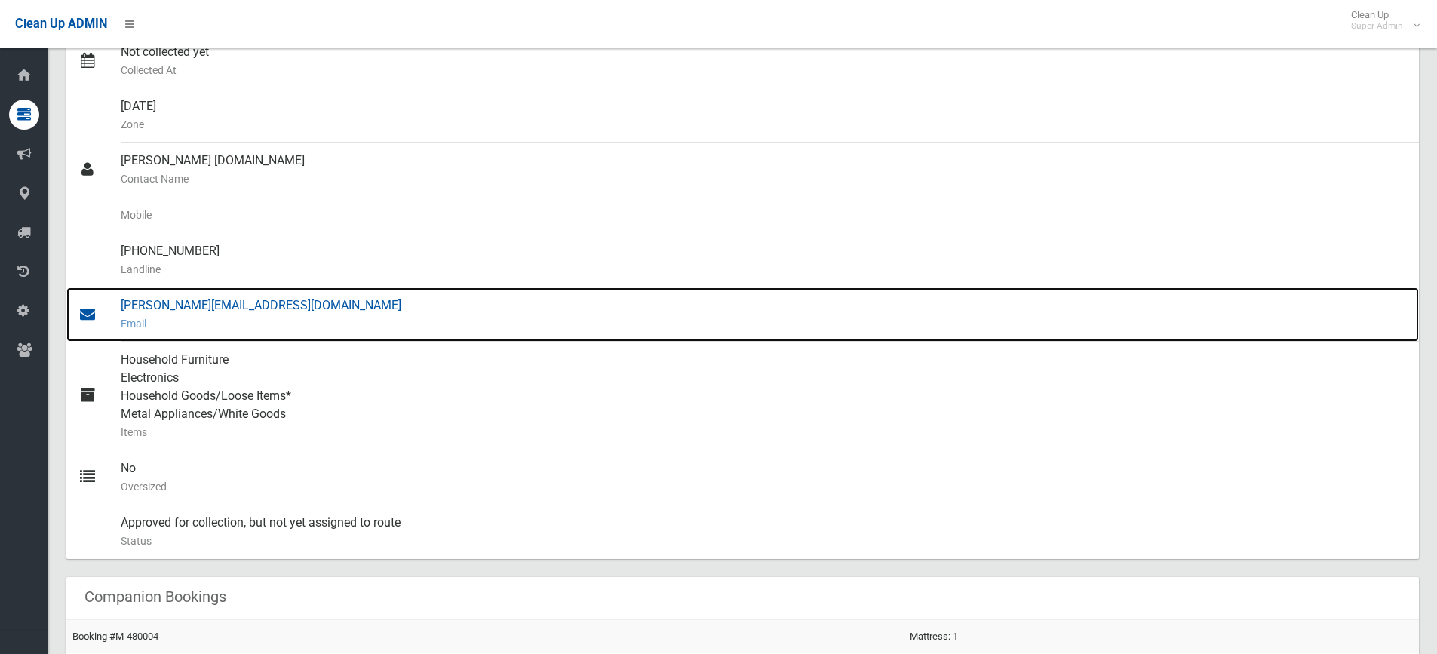
click at [233, 310] on div "[PERSON_NAME][EMAIL_ADDRESS][DOMAIN_NAME] Email" at bounding box center [764, 314] width 1286 height 54
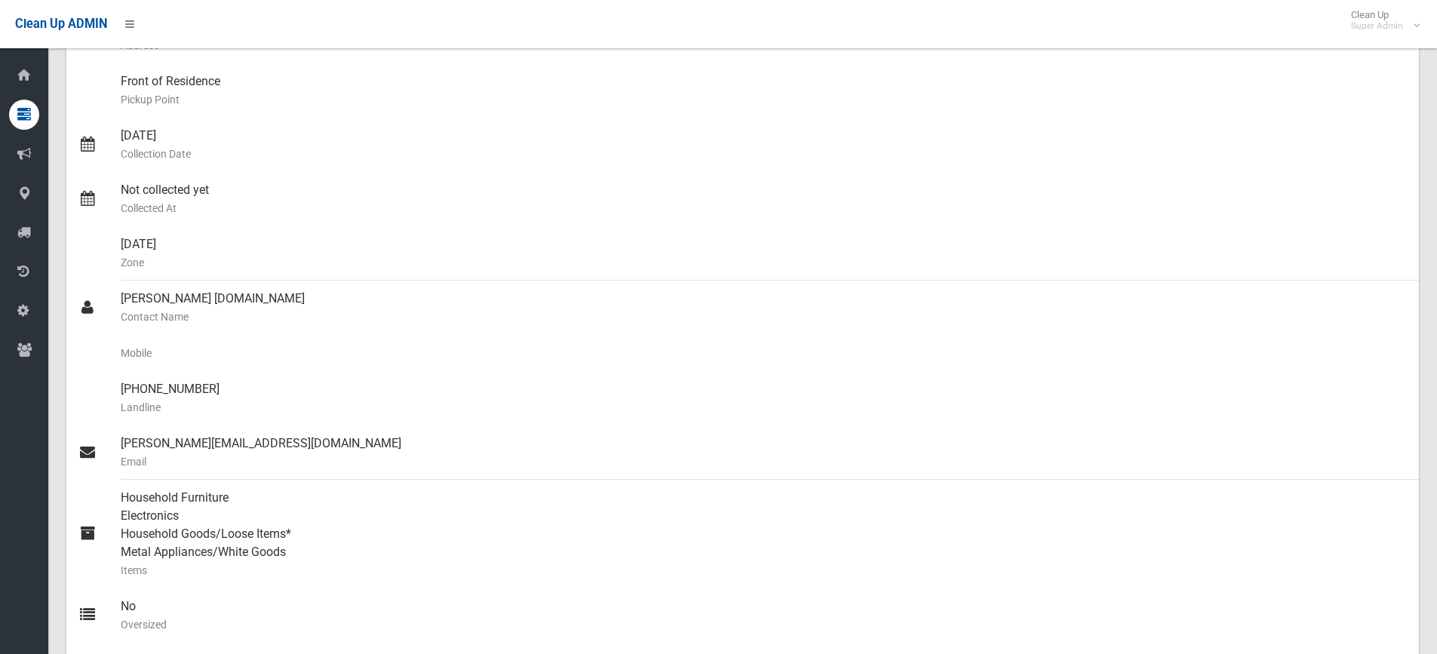
scroll to position [75, 0]
